Goal: Task Accomplishment & Management: Complete application form

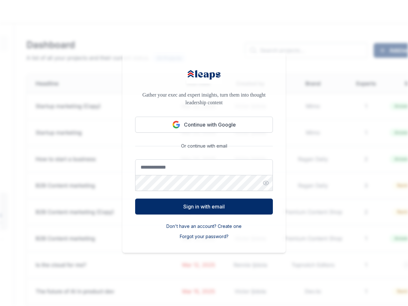
click at [204, 153] on div "Gather your exec and expert insights, turn them into thought leadership content…" at bounding box center [203, 153] width 163 height 200
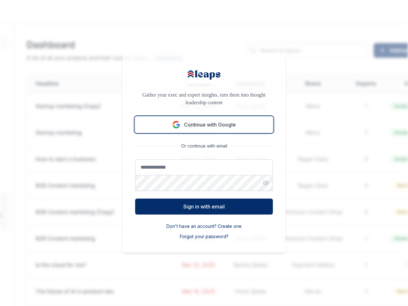
click at [204, 125] on button "Continue with Google" at bounding box center [204, 125] width 138 height 16
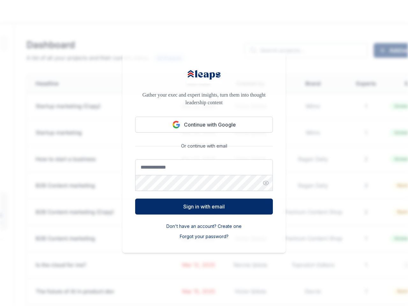
click at [268, 183] on icon "button" at bounding box center [266, 183] width 6 height 6
click at [204, 226] on button "Don't have an account? Create one" at bounding box center [203, 226] width 75 height 6
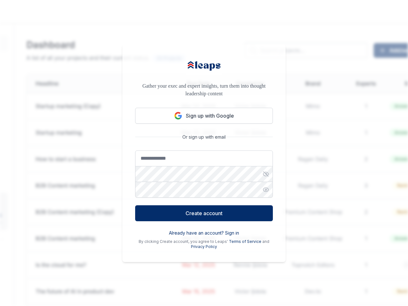
click at [204, 237] on div "Already have an account? Sign in By clicking Create account, you agree to Leaps…" at bounding box center [204, 239] width 138 height 20
